Goal: Check status: Check status

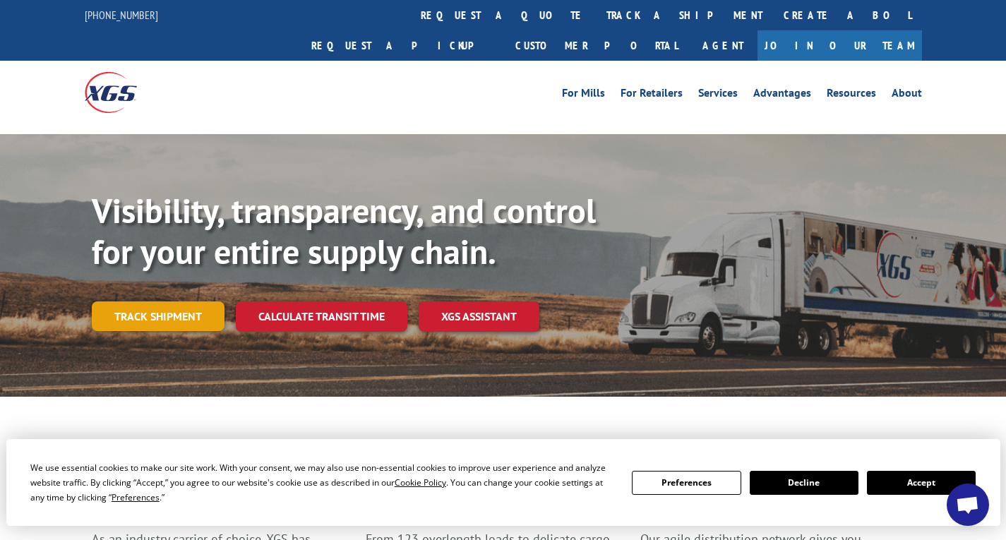
click at [199, 301] on link "Track shipment" at bounding box center [158, 316] width 133 height 30
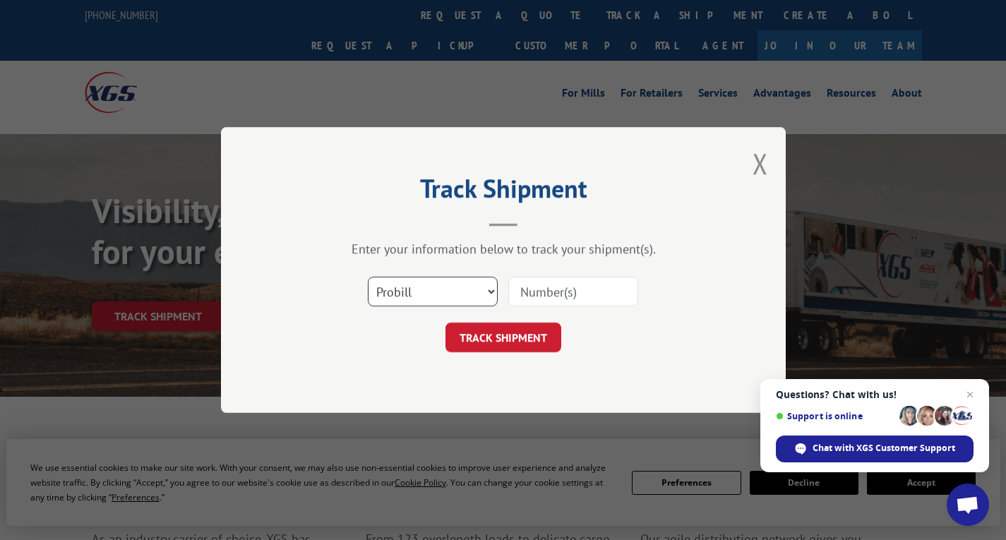
click at [471, 286] on select "Select category... Probill BOL PO" at bounding box center [433, 292] width 130 height 30
click at [551, 295] on input at bounding box center [573, 292] width 130 height 30
click at [564, 292] on input at bounding box center [573, 292] width 130 height 30
type input "16500505"
click at [531, 342] on button "TRACK SHIPMENT" at bounding box center [504, 338] width 116 height 30
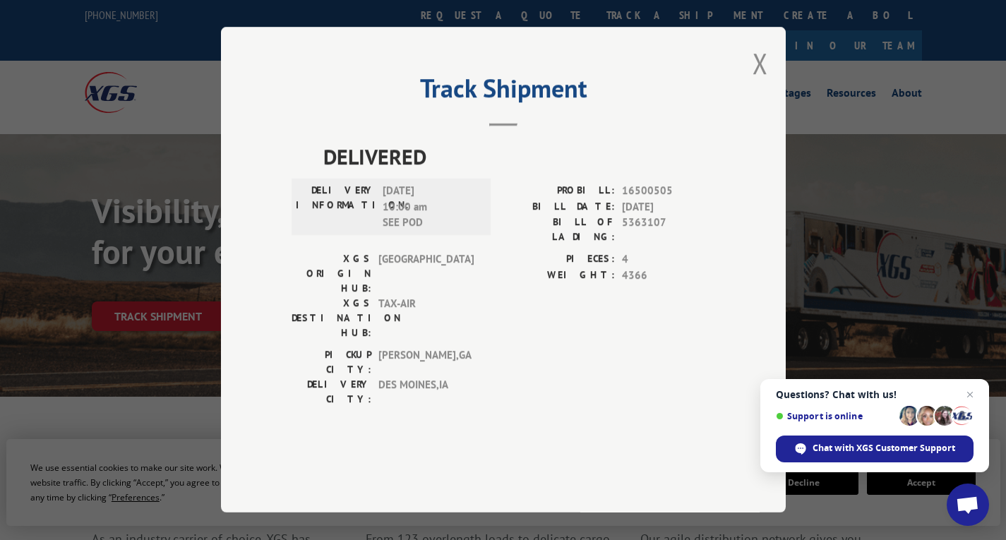
click at [406, 232] on span "[DATE] 10:00 am SEE POD" at bounding box center [430, 208] width 95 height 48
drag, startPoint x: 410, startPoint y: 262, endPoint x: 386, endPoint y: 259, distance: 23.5
click at [405, 232] on span "[DATE] 10:00 am SEE POD" at bounding box center [430, 208] width 95 height 48
click at [400, 232] on span "[DATE] 10:00 am SEE POD" at bounding box center [430, 208] width 95 height 48
click at [429, 232] on span "[DATE] 10:00 am SEE POD" at bounding box center [430, 208] width 95 height 48
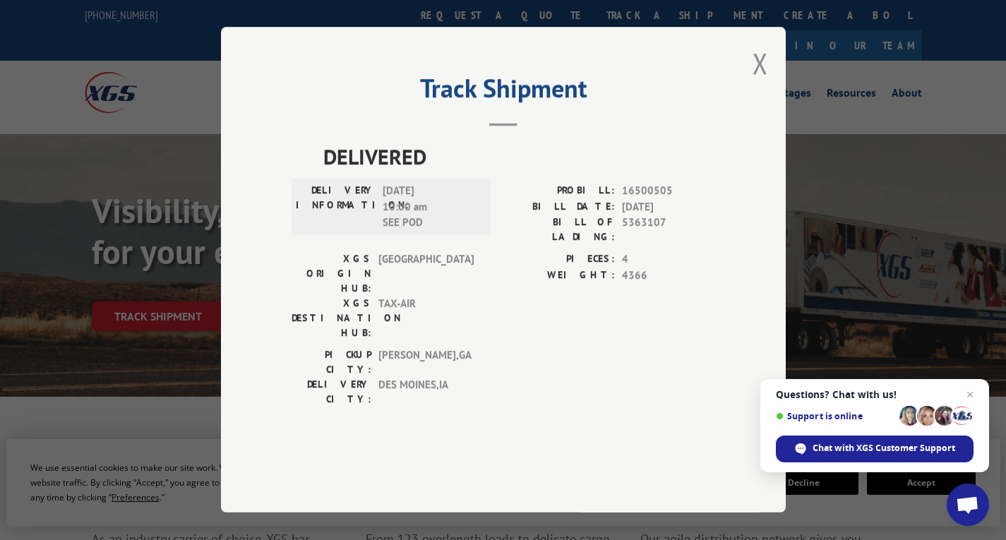
click at [396, 232] on span "[DATE] 10:00 am SEE POD" at bounding box center [430, 208] width 95 height 48
click at [758, 82] on button "Close modal" at bounding box center [761, 62] width 16 height 37
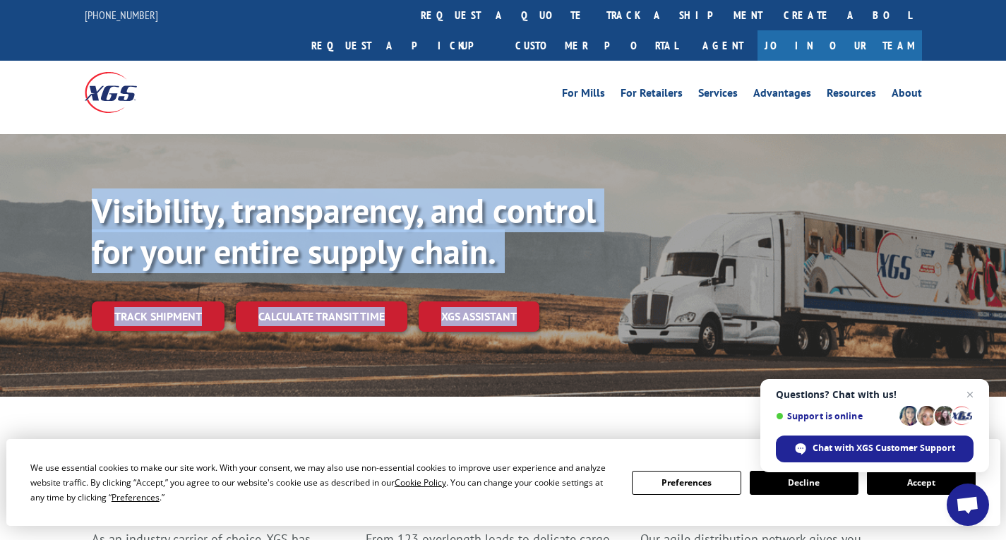
drag, startPoint x: 1003, startPoint y: 132, endPoint x: 1006, endPoint y: 327, distance: 194.9
click at [900, 479] on button "Accept" at bounding box center [921, 483] width 109 height 24
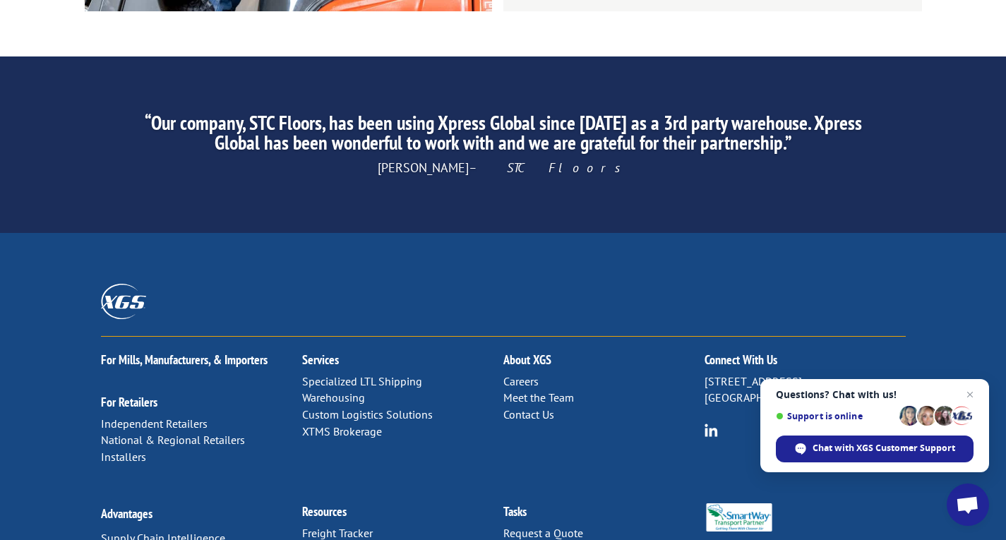
scroll to position [2252, 0]
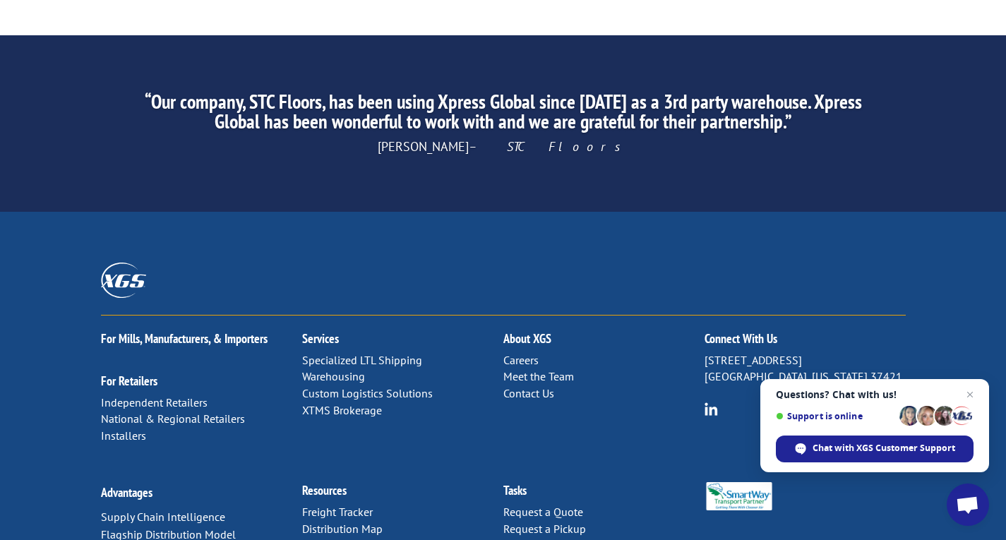
click at [541, 386] on link "Contact Us" at bounding box center [528, 393] width 51 height 14
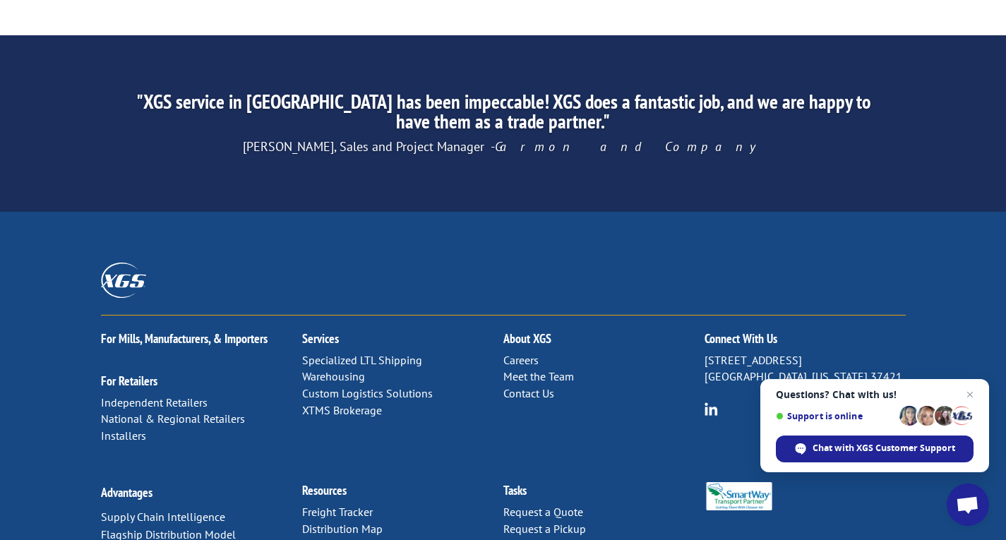
scroll to position [0, 0]
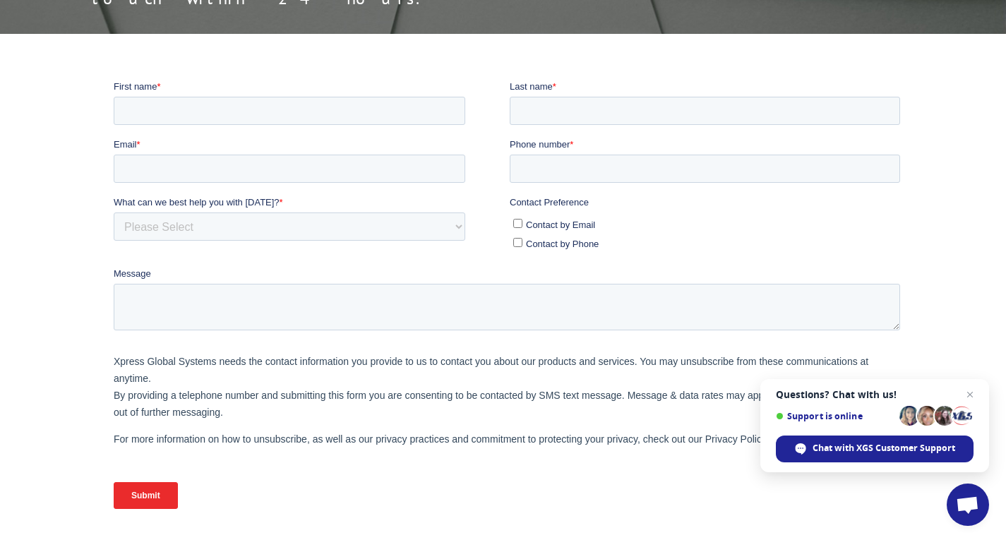
scroll to position [729, 0]
